Goal: Task Accomplishment & Management: Manage account settings

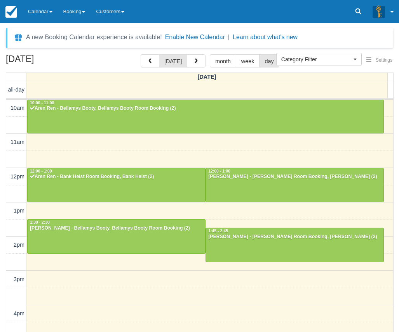
select select
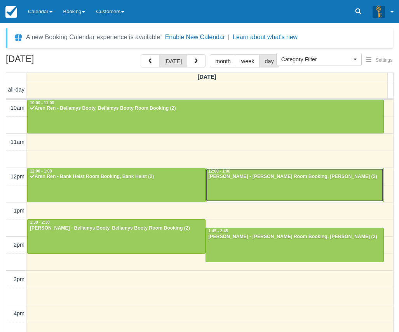
click at [270, 184] on div at bounding box center [294, 185] width 177 height 33
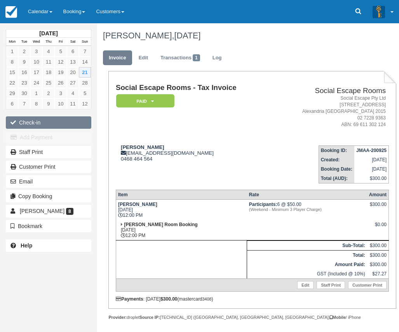
click at [70, 120] on button "Check-in" at bounding box center [48, 123] width 85 height 12
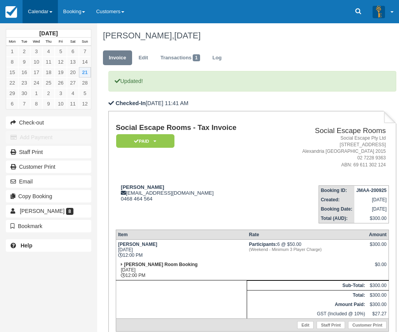
click at [41, 16] on link "Calendar" at bounding box center [40, 11] width 35 height 23
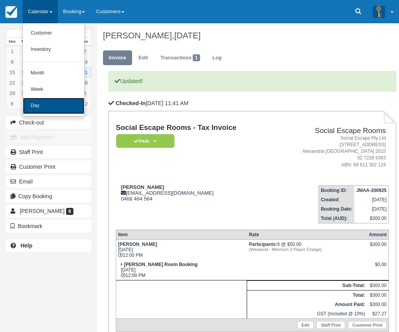
click at [39, 104] on link "Day" at bounding box center [53, 106] width 61 height 16
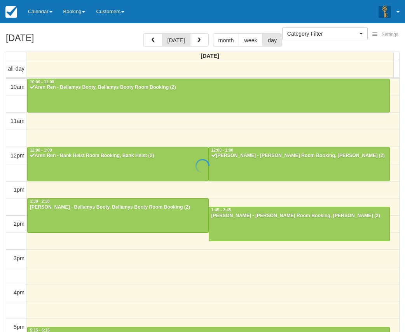
select select
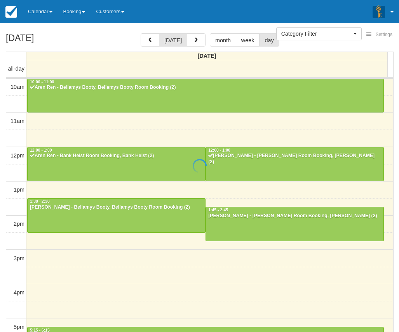
scroll to position [35, 0]
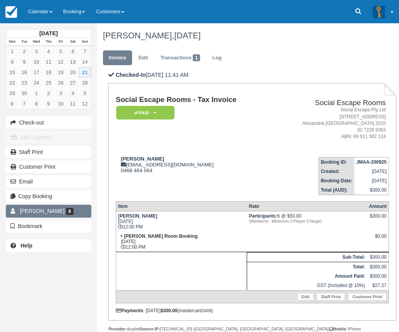
click at [47, 211] on span "[PERSON_NAME]" at bounding box center [42, 211] width 45 height 6
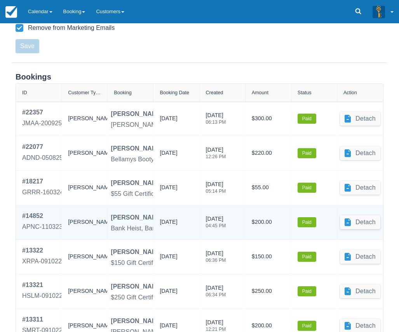
scroll to position [294, 0]
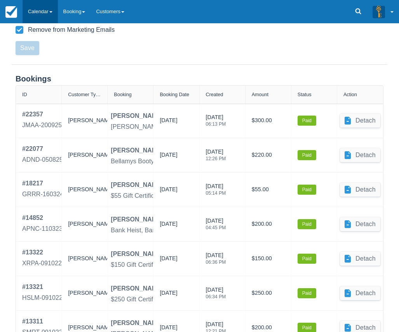
click at [43, 9] on link "Calendar" at bounding box center [40, 11] width 35 height 23
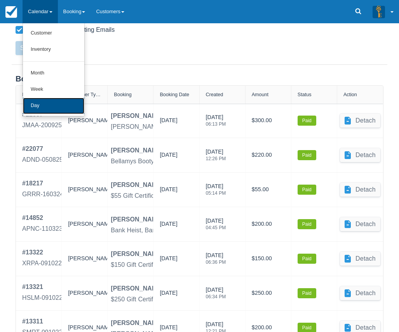
click at [42, 103] on link "Day" at bounding box center [53, 106] width 61 height 16
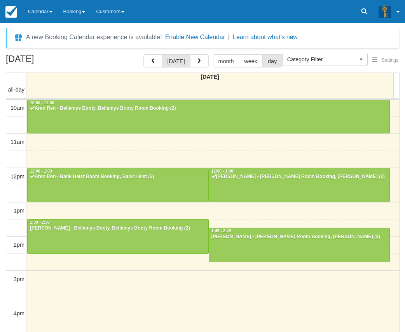
select select
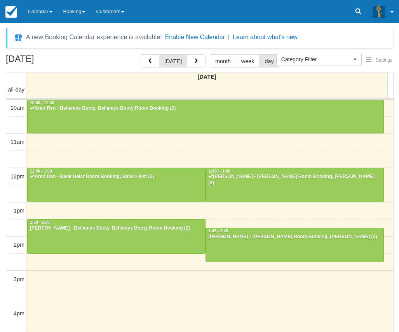
scroll to position [35, 0]
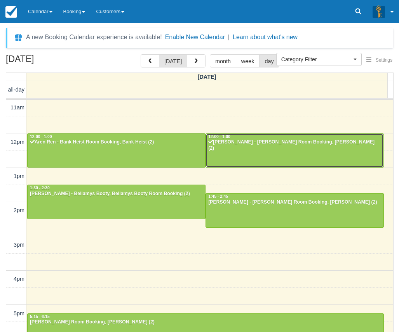
click at [258, 143] on div "Mike Faulkner - Ransom Room Booking, Ransom (2)" at bounding box center [295, 145] width 174 height 12
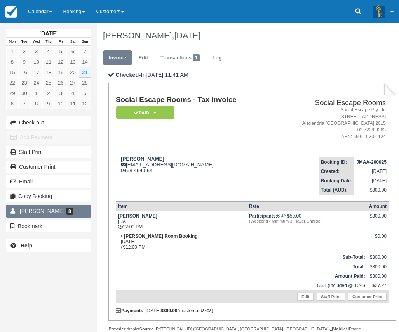
click at [33, 209] on span "[PERSON_NAME]" at bounding box center [42, 211] width 45 height 6
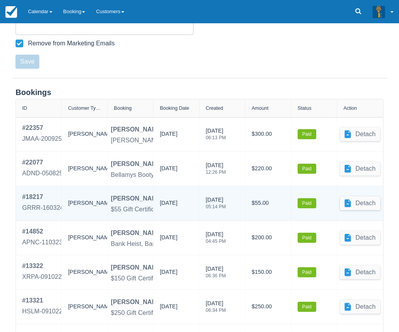
scroll to position [255, 0]
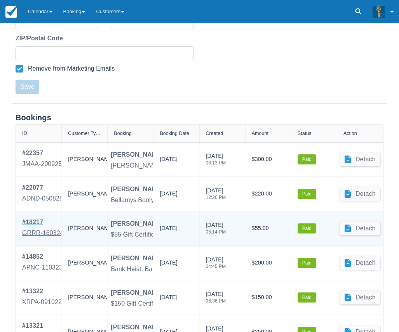
click at [30, 231] on div "GRRR-160324" at bounding box center [43, 233] width 42 height 9
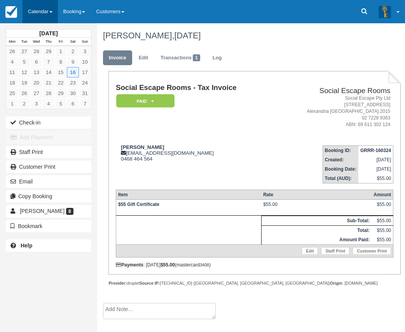
click at [44, 8] on link "Calendar" at bounding box center [40, 11] width 35 height 23
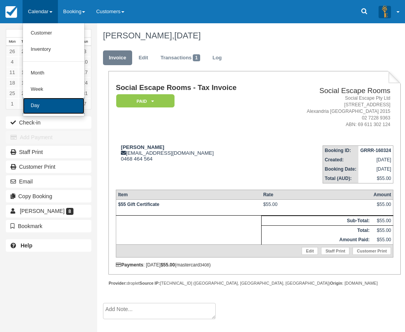
click at [34, 105] on link "Day" at bounding box center [53, 106] width 61 height 16
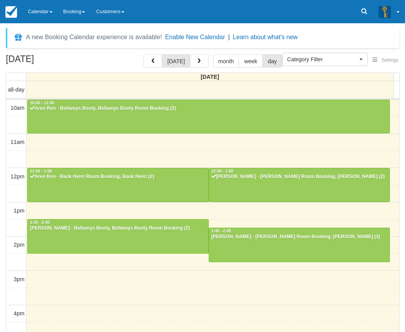
select select
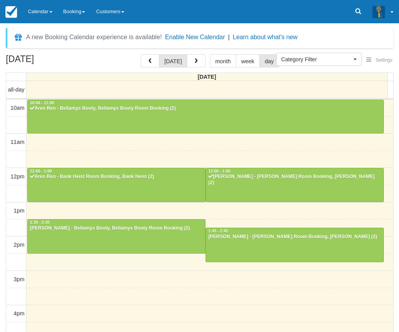
scroll to position [35, 0]
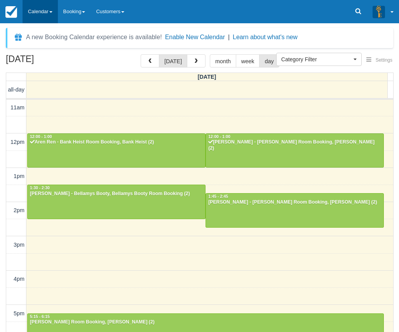
click at [37, 5] on link "Calendar" at bounding box center [40, 11] width 35 height 23
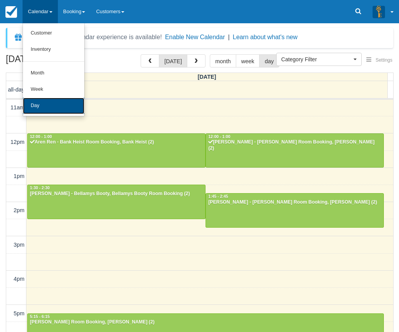
click at [39, 101] on link "Day" at bounding box center [53, 106] width 61 height 16
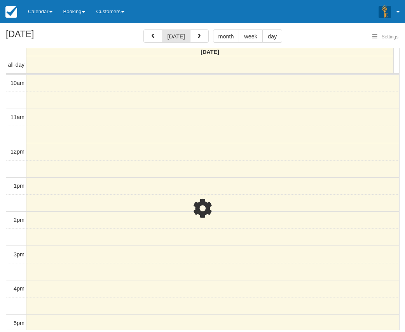
select select
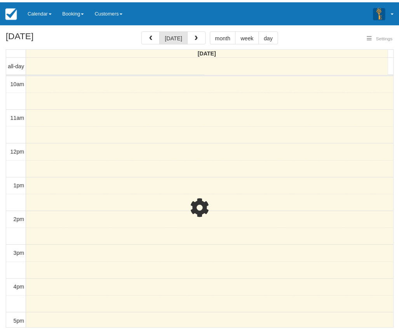
scroll to position [35, 0]
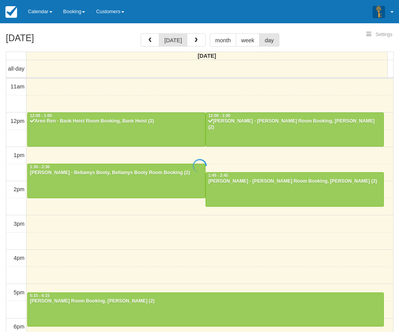
select select
